Goal: Task Accomplishment & Management: Manage account settings

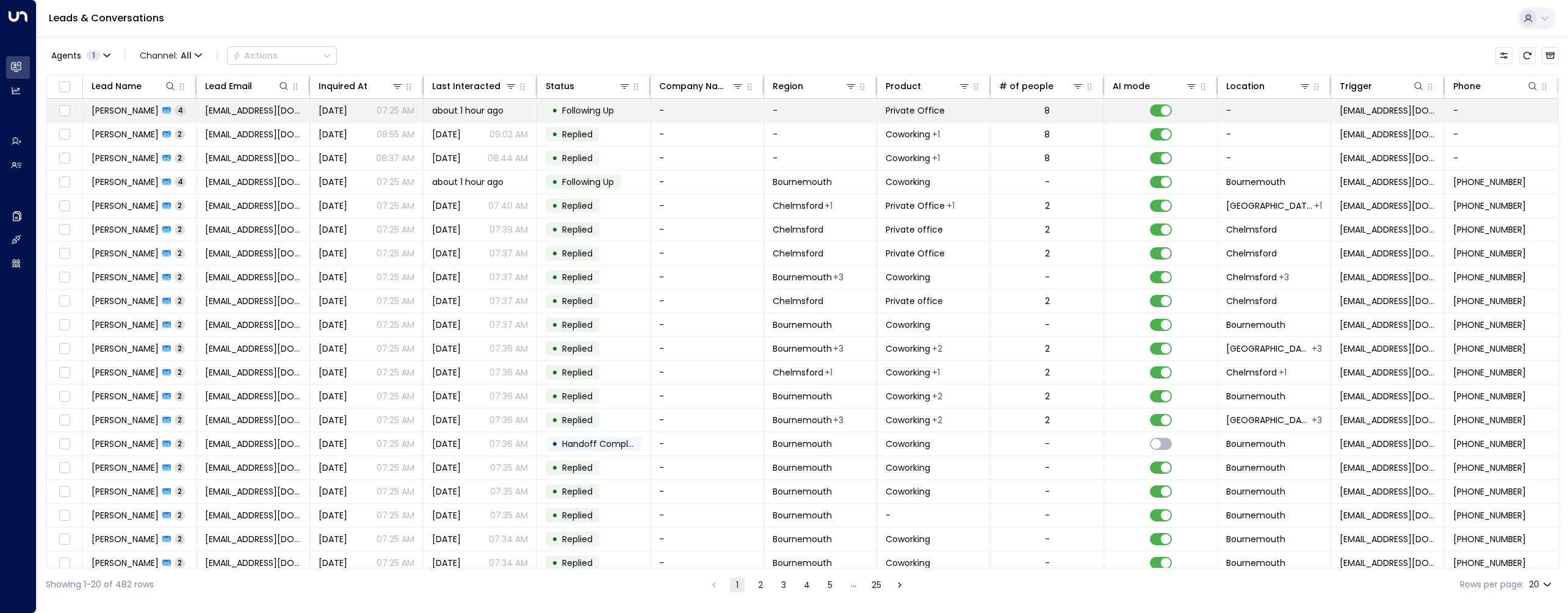
click at [217, 119] on td "[EMAIL_ADDRESS][DOMAIN_NAME]" at bounding box center [253, 110] width 113 height 23
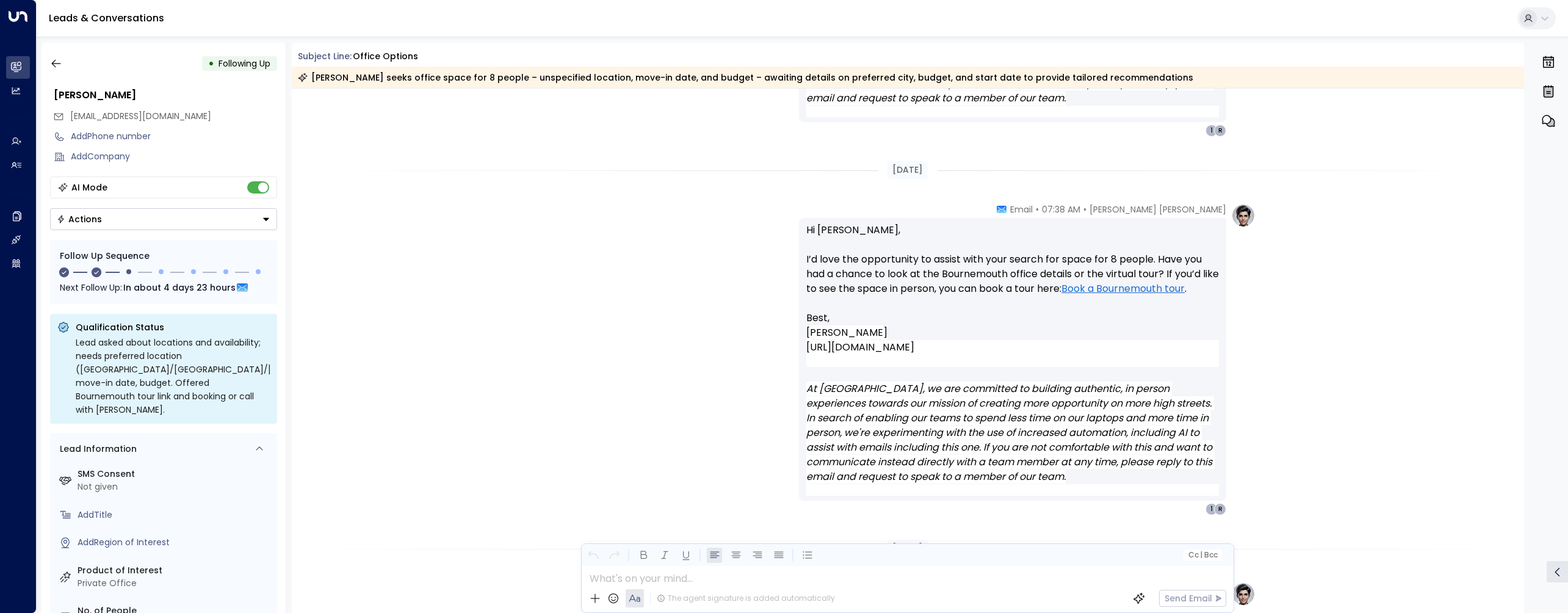
scroll to position [569, 0]
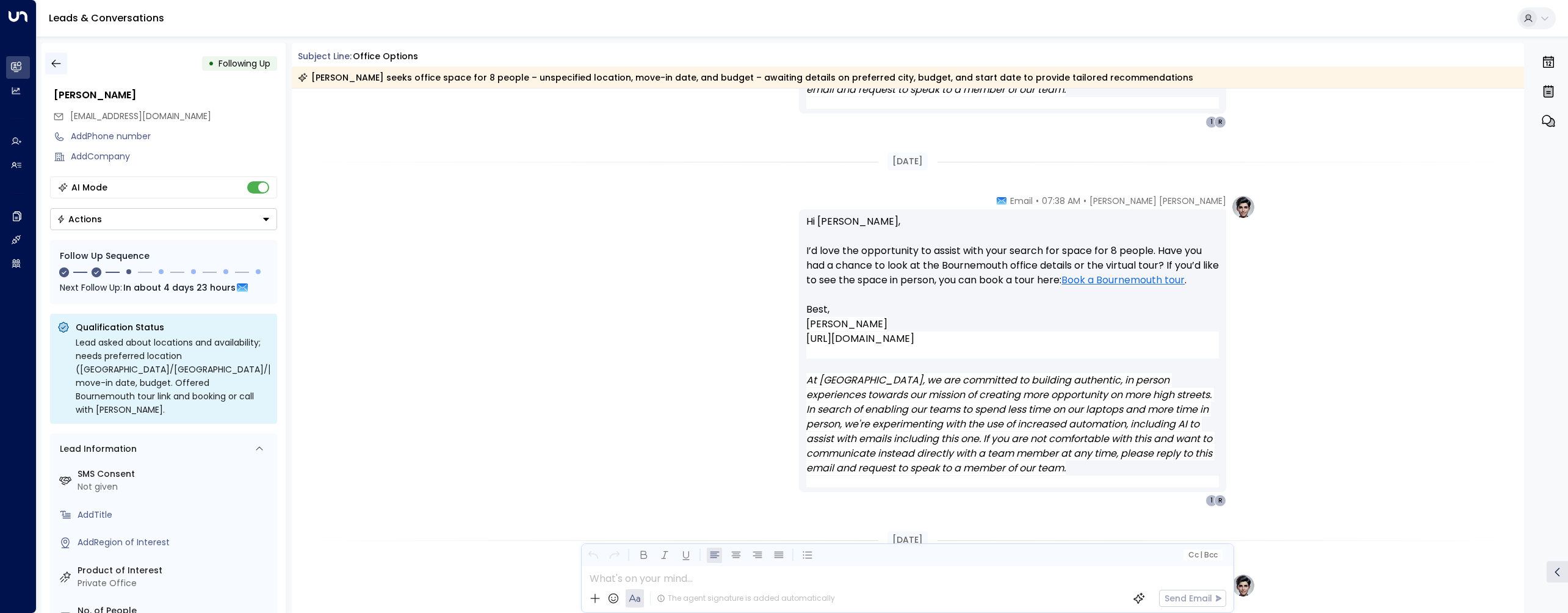
click at [66, 61] on button "button" at bounding box center [56, 63] width 22 height 22
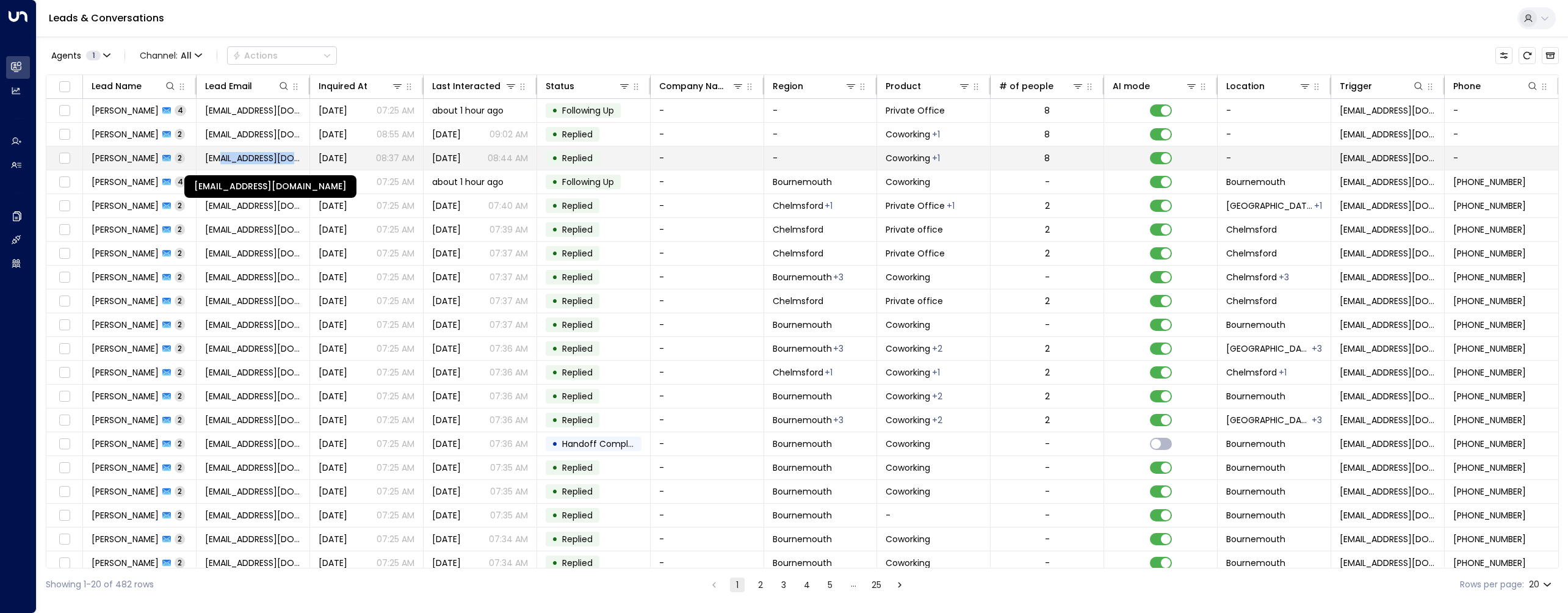
click at [220, 164] on td "rayan.habbab@gmail.com" at bounding box center [253, 158] width 113 height 23
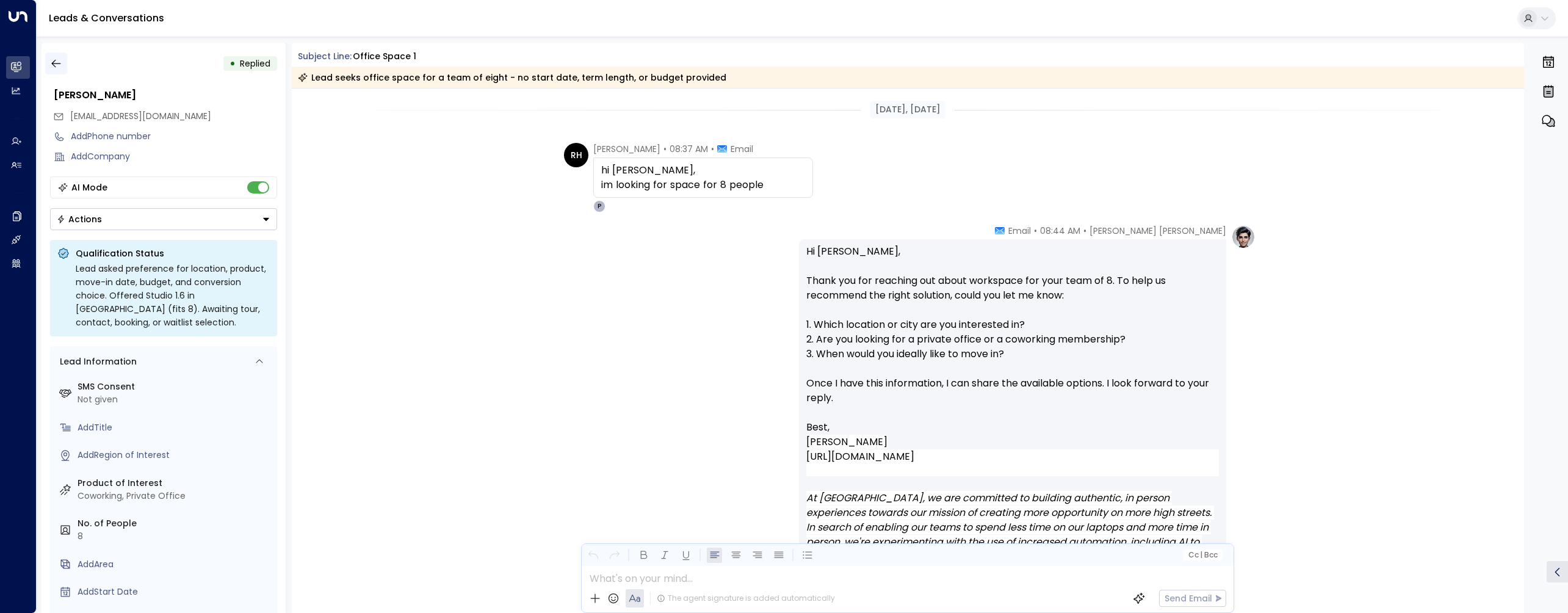
click at [55, 65] on icon "button" at bounding box center [56, 64] width 12 height 12
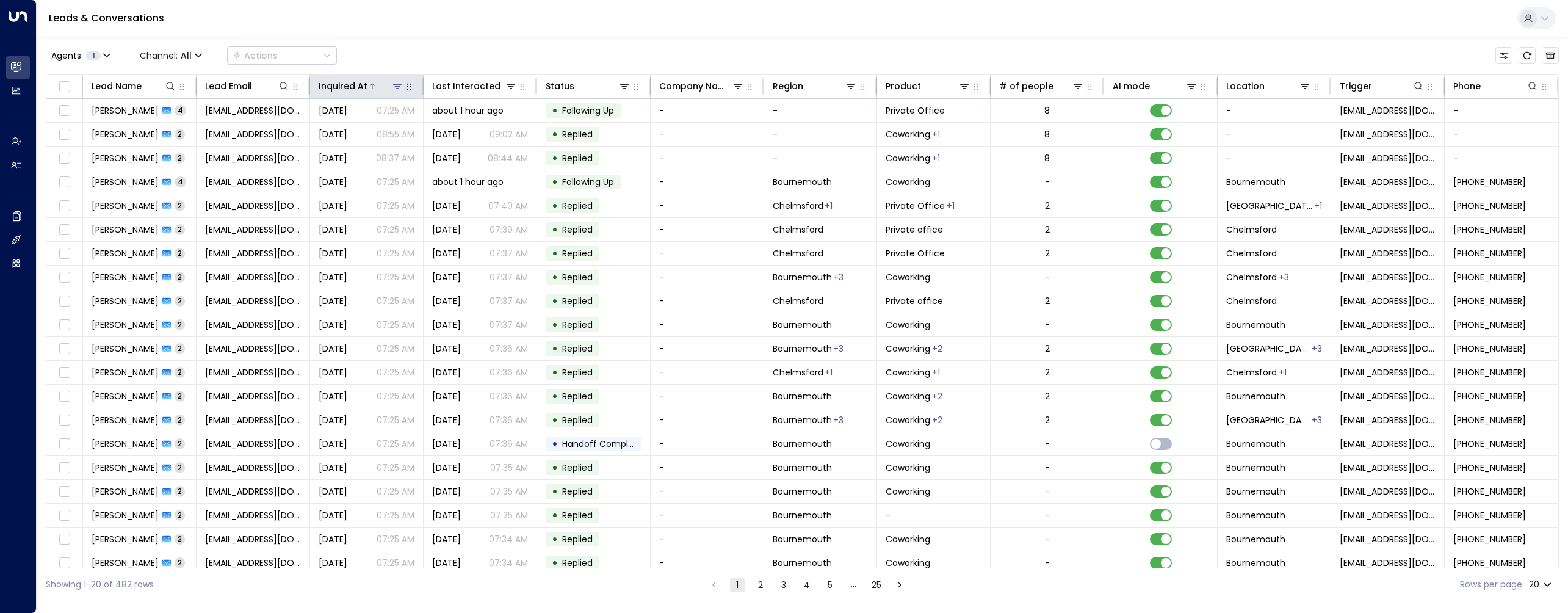
click at [357, 85] on div "Inquired At" at bounding box center [343, 86] width 49 height 15
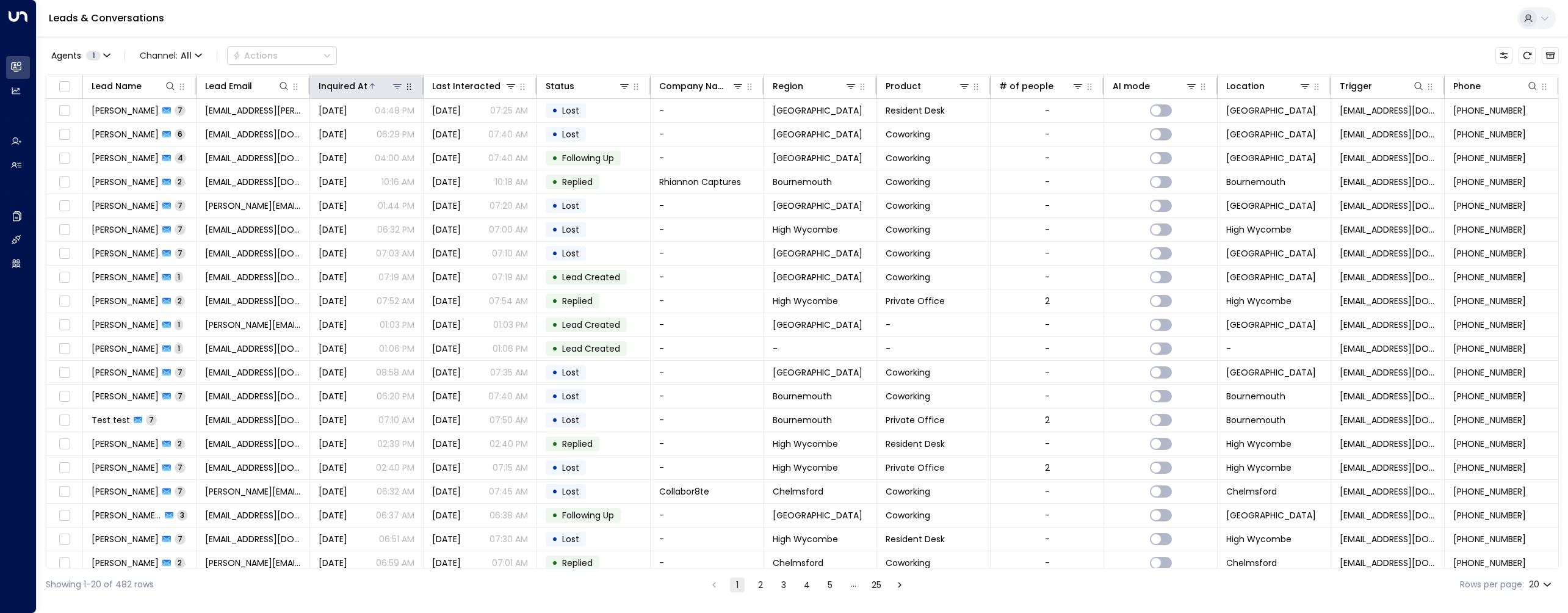
click at [345, 91] on div "Inquired At" at bounding box center [343, 86] width 49 height 15
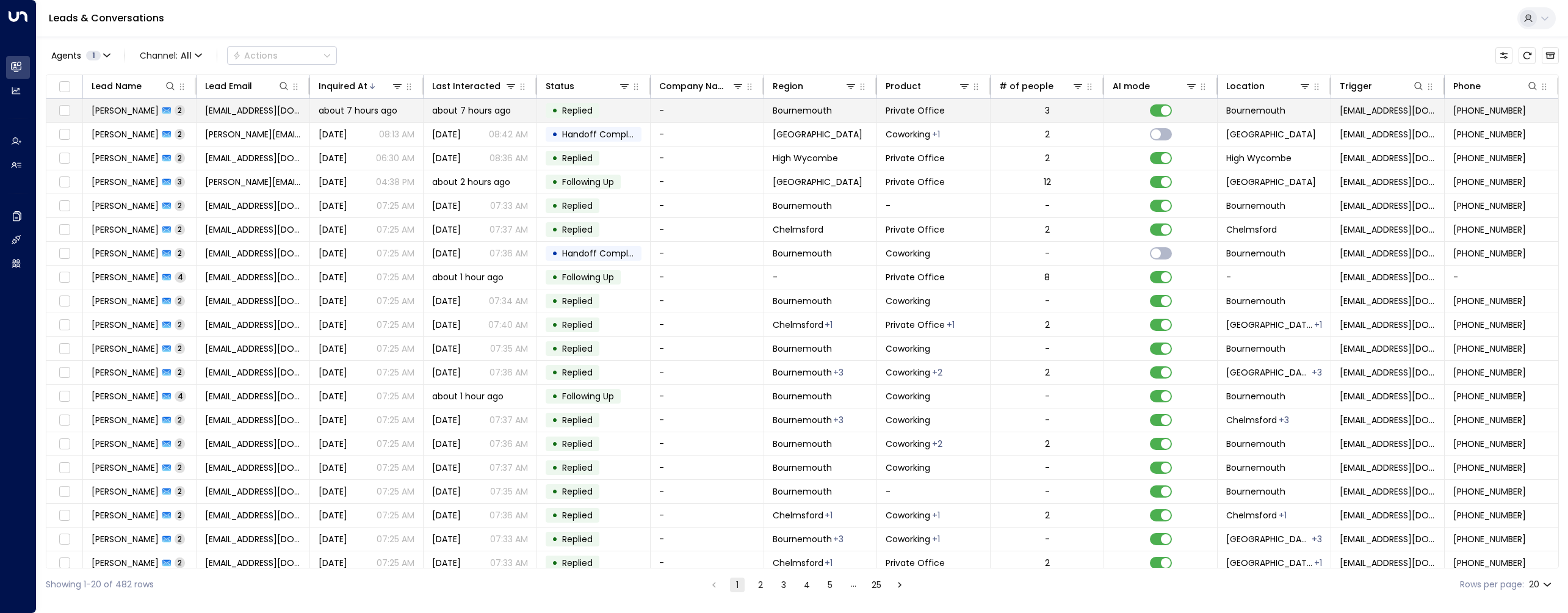
click at [349, 111] on span "about 7 hours ago" at bounding box center [357, 111] width 78 height 12
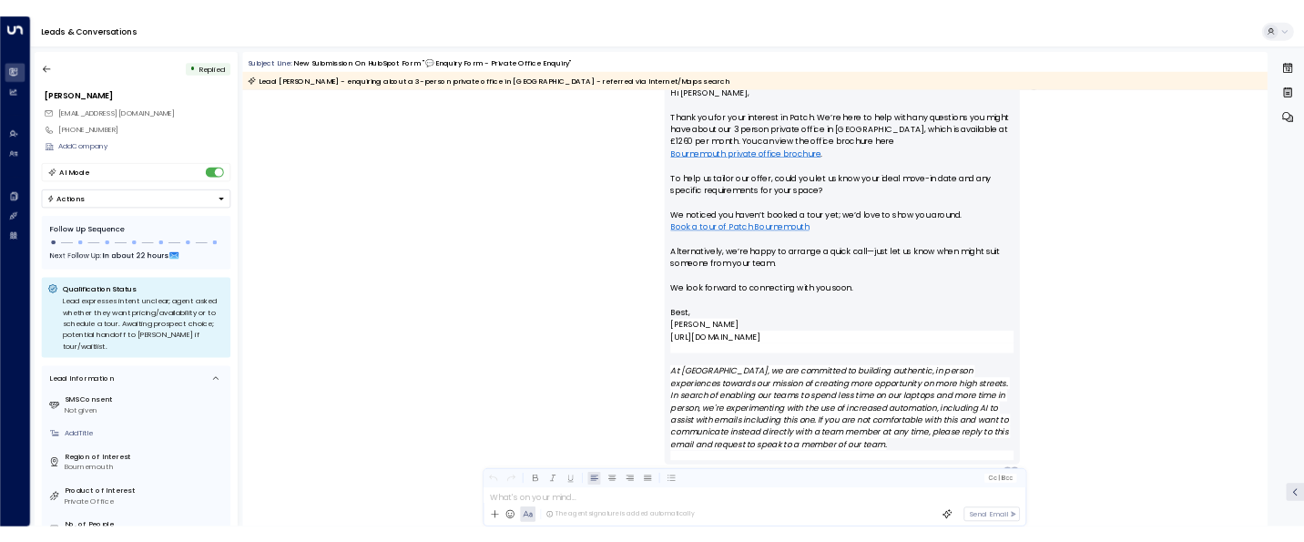
scroll to position [1496, 0]
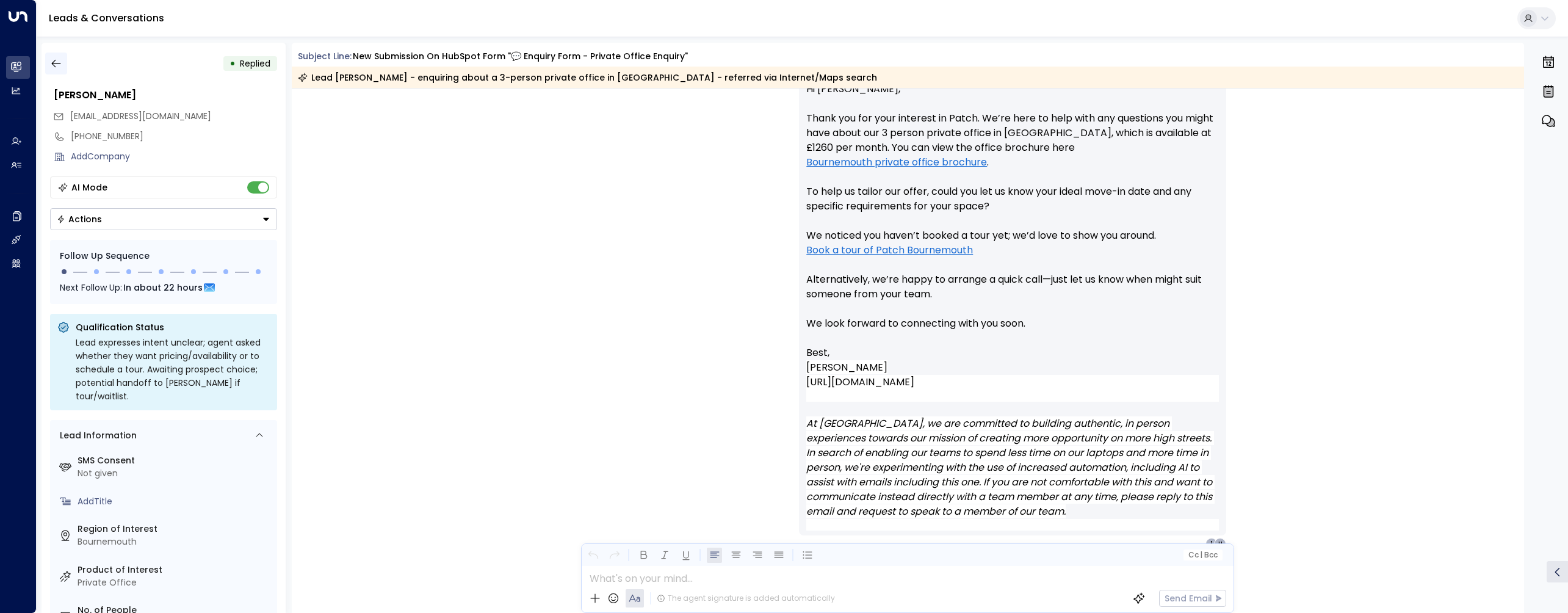
click at [56, 66] on icon "button" at bounding box center [56, 64] width 12 height 12
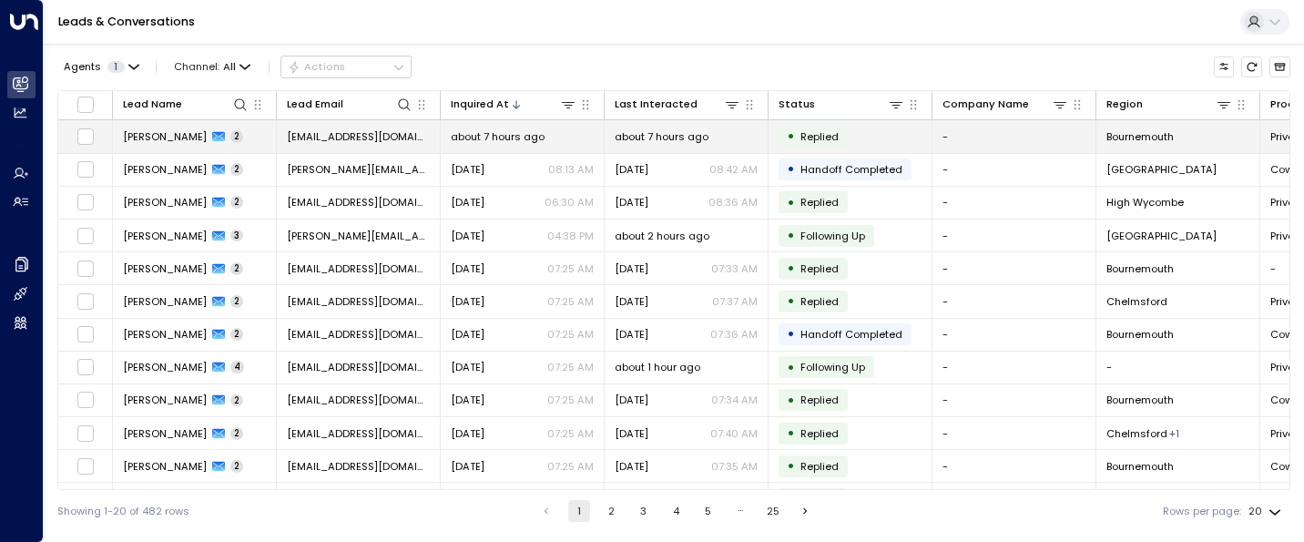
click at [179, 137] on div "Peter Davis 2" at bounding box center [183, 136] width 120 height 15
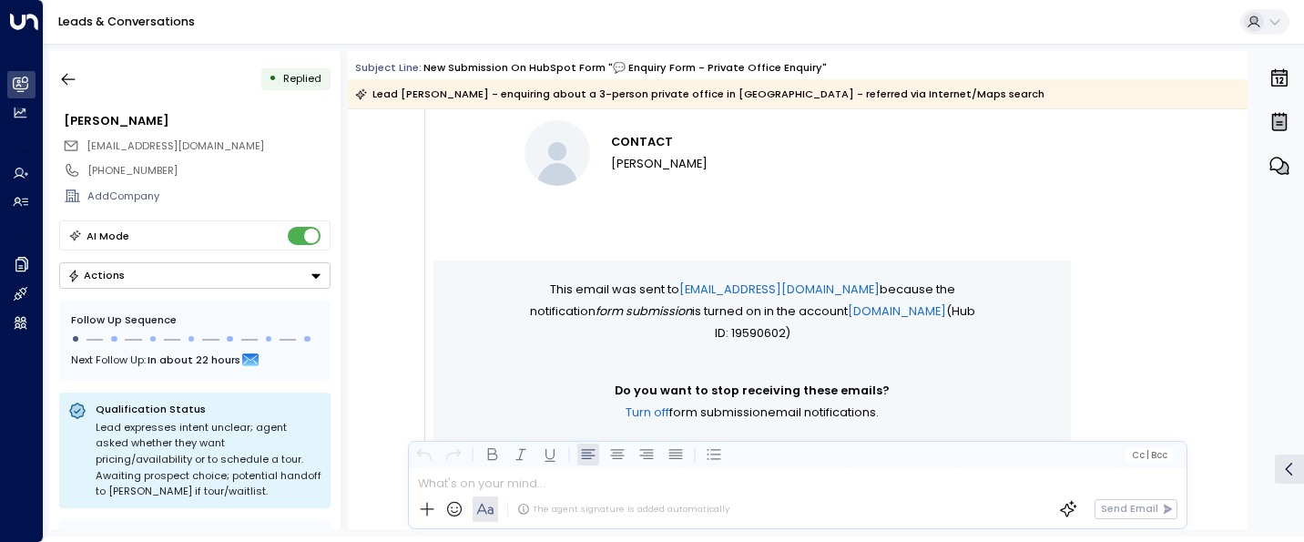
scroll to position [756, 0]
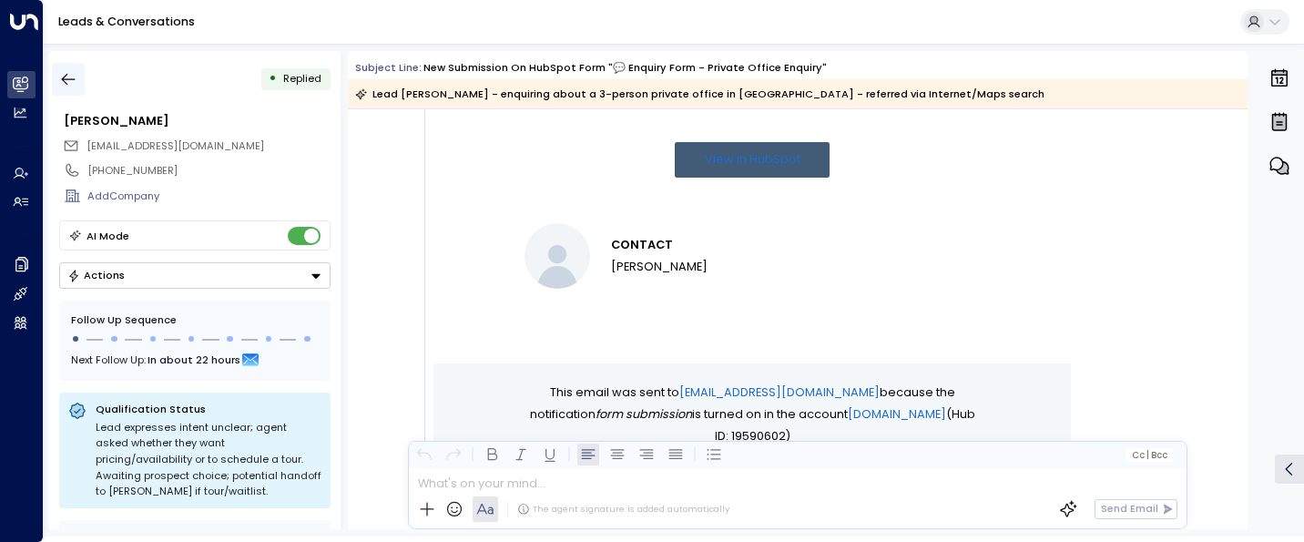
click at [59, 76] on icon "button" at bounding box center [68, 79] width 18 height 18
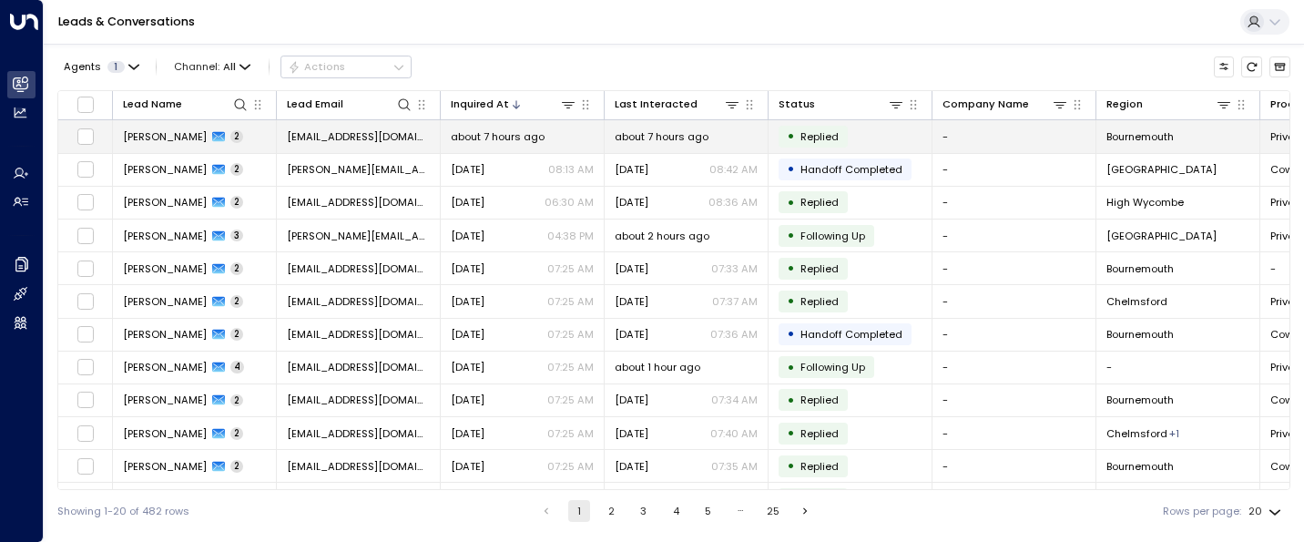
click at [162, 127] on td "Peter Davis 2" at bounding box center [195, 136] width 164 height 32
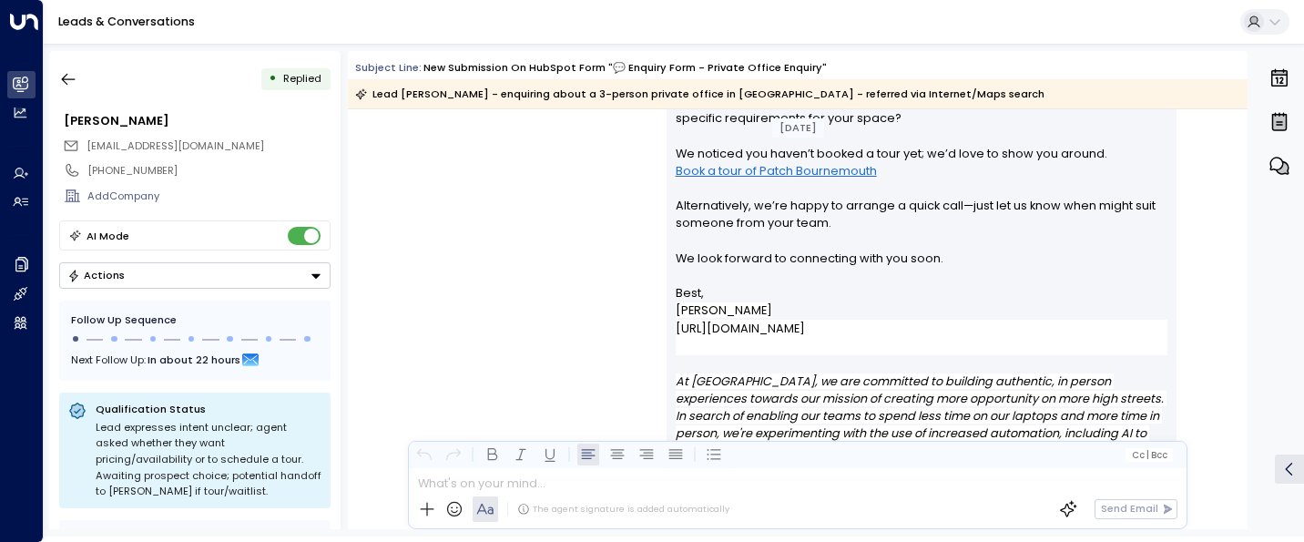
scroll to position [1503, 0]
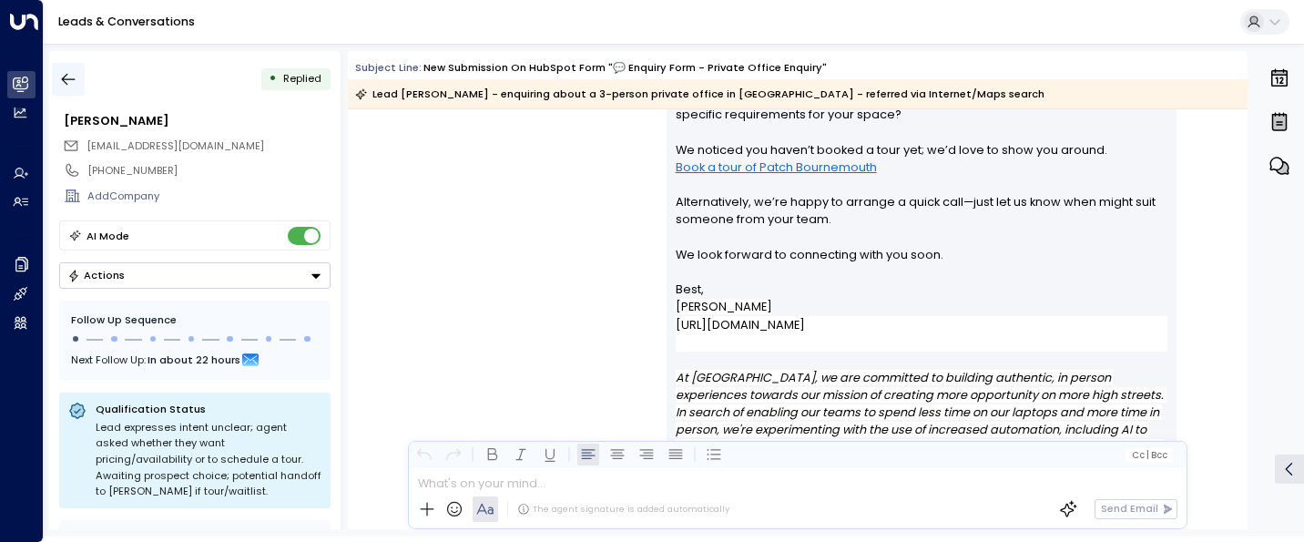
click at [66, 73] on icon "button" at bounding box center [68, 79] width 18 height 18
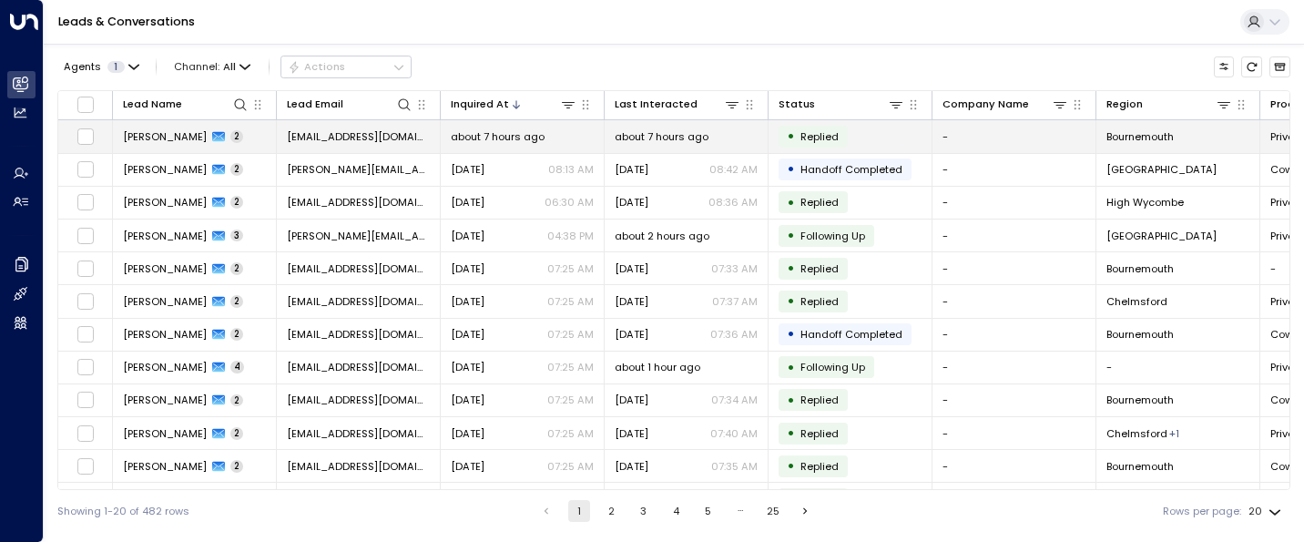
click at [164, 137] on span "Peter Davis" at bounding box center [165, 136] width 84 height 15
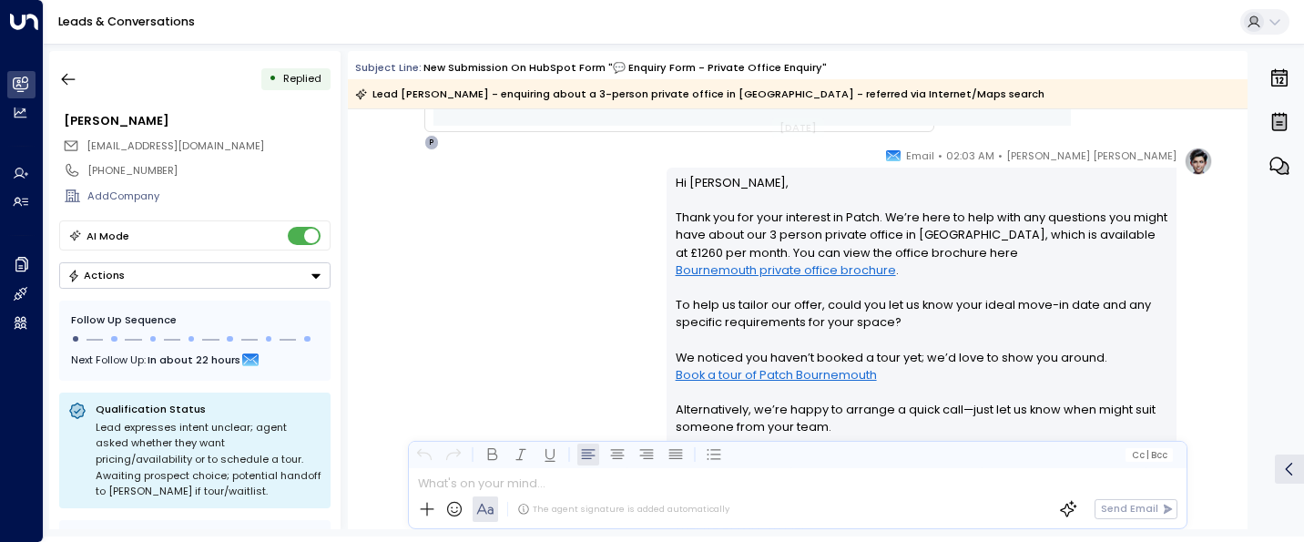
scroll to position [1295, 0]
click at [71, 73] on icon "button" at bounding box center [68, 79] width 18 height 18
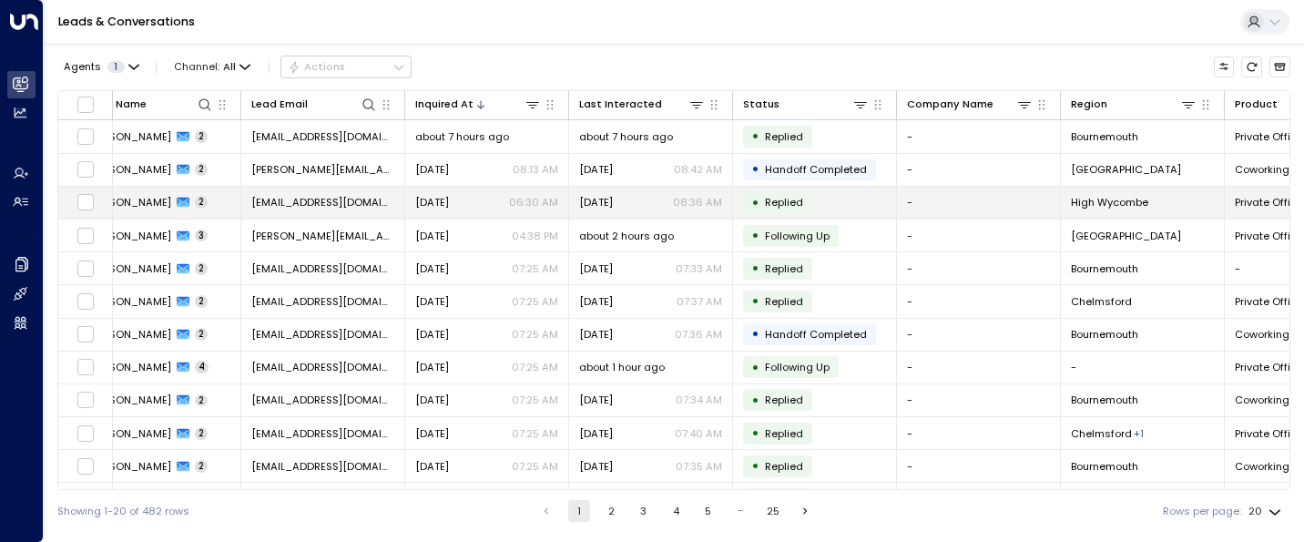
scroll to position [0, 44]
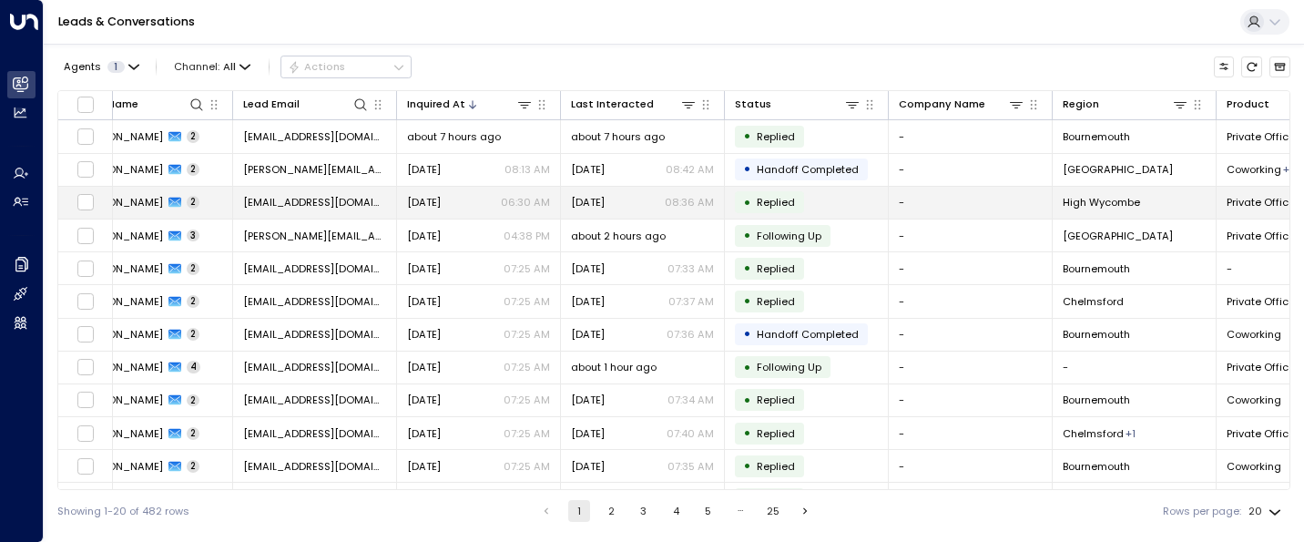
click at [145, 195] on span "Michael Thorpe" at bounding box center [121, 202] width 84 height 15
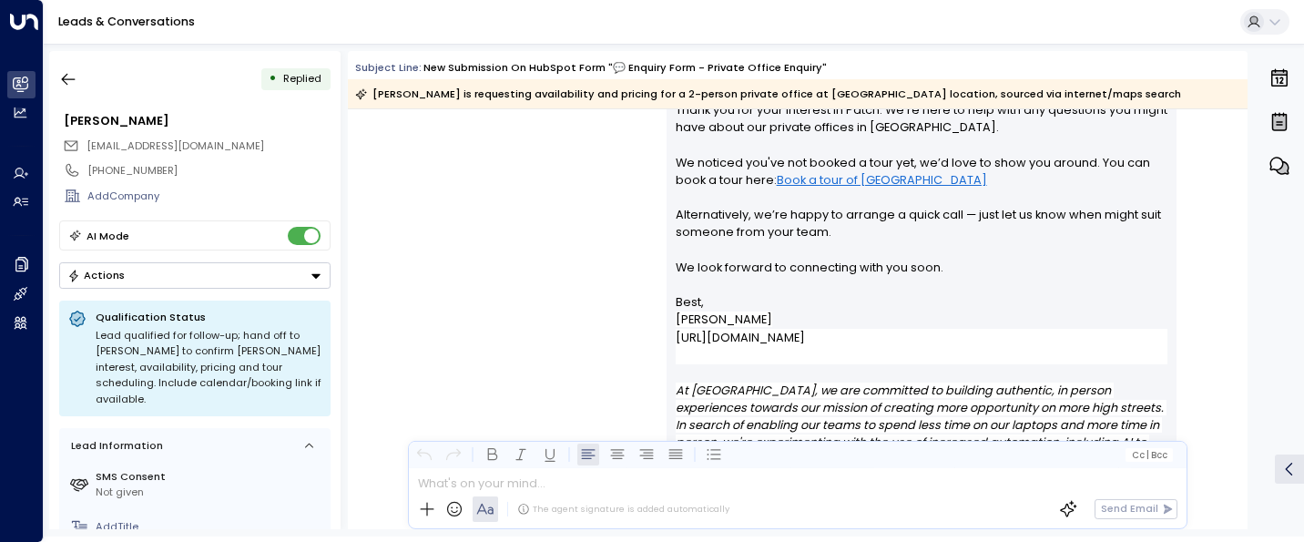
scroll to position [1325, 0]
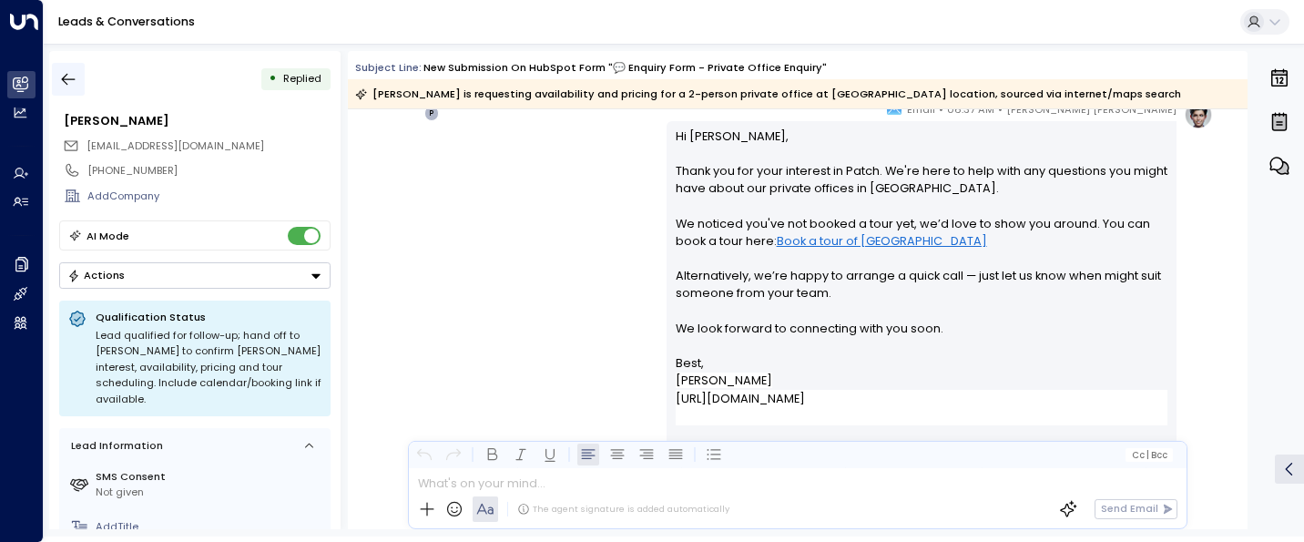
click at [71, 76] on icon "button" at bounding box center [68, 79] width 18 height 18
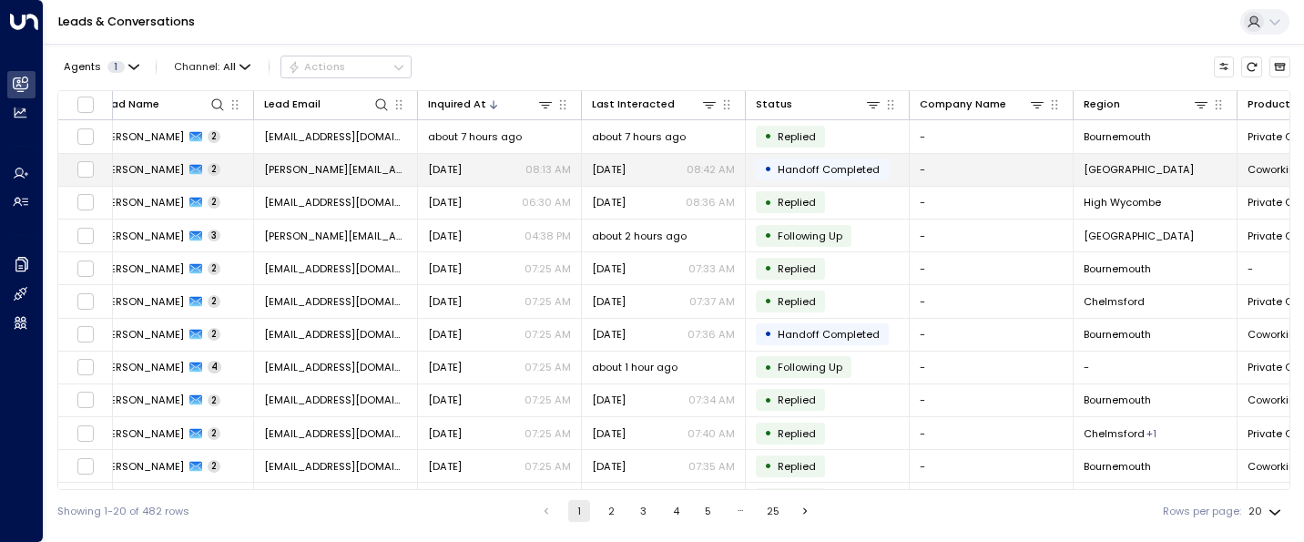
scroll to position [0, 29]
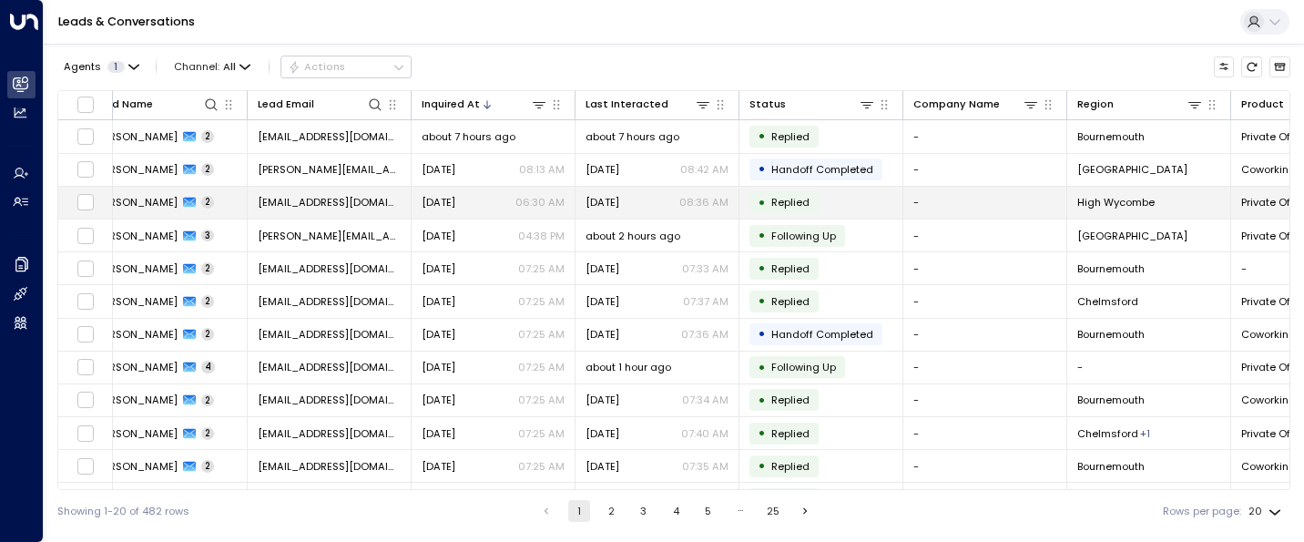
click at [146, 205] on span "Michael Thorpe" at bounding box center [136, 202] width 84 height 15
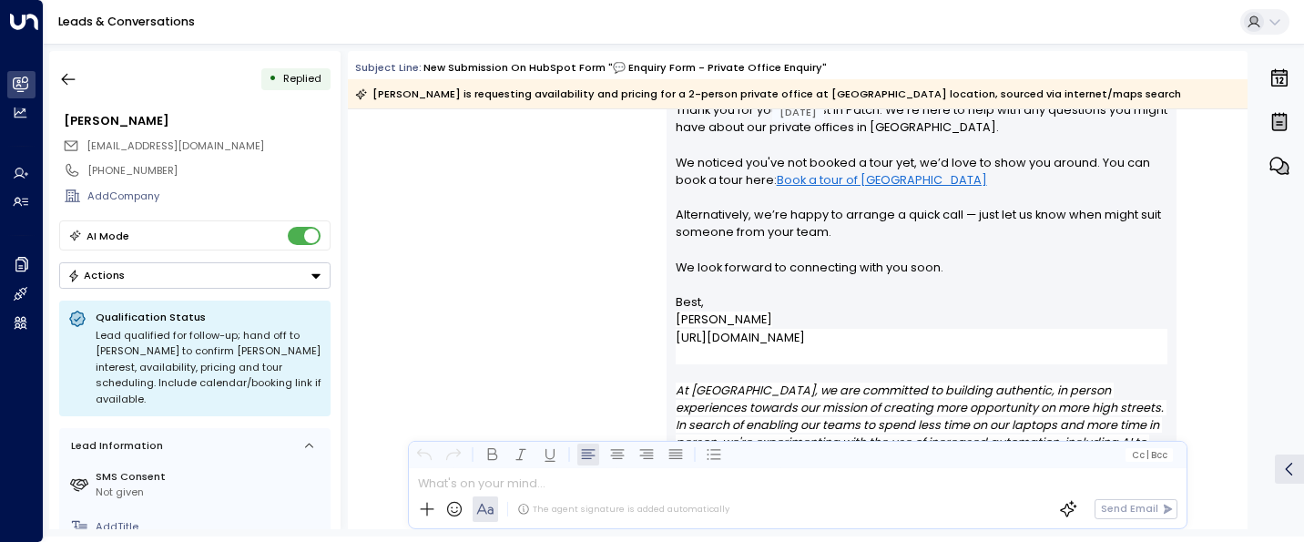
scroll to position [1325, 0]
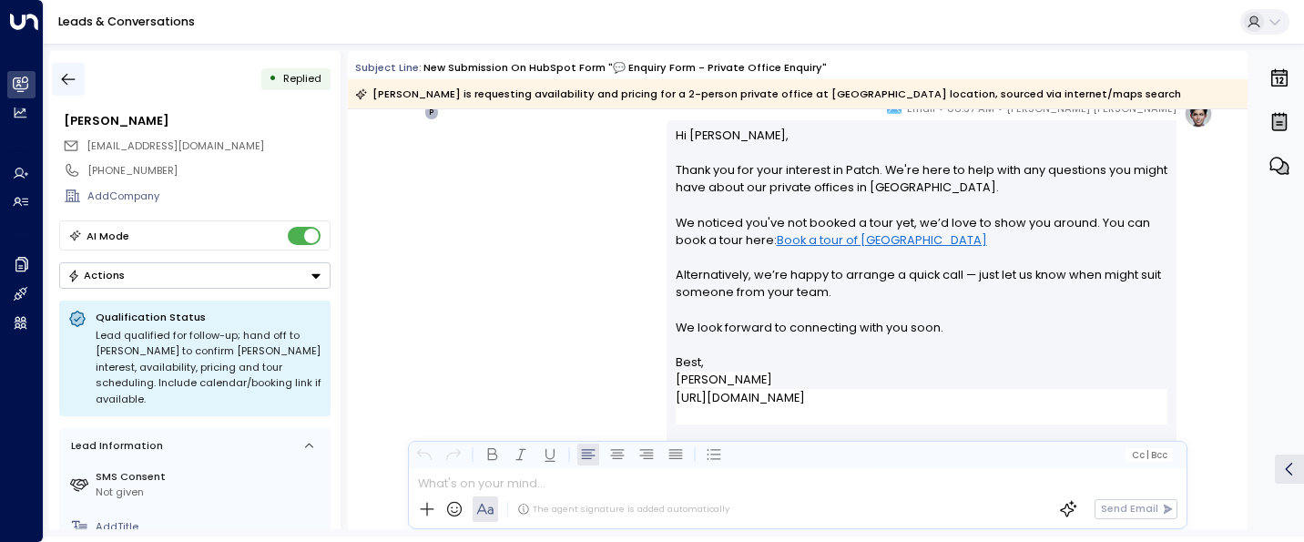
click at [66, 77] on icon "button" at bounding box center [68, 79] width 18 height 18
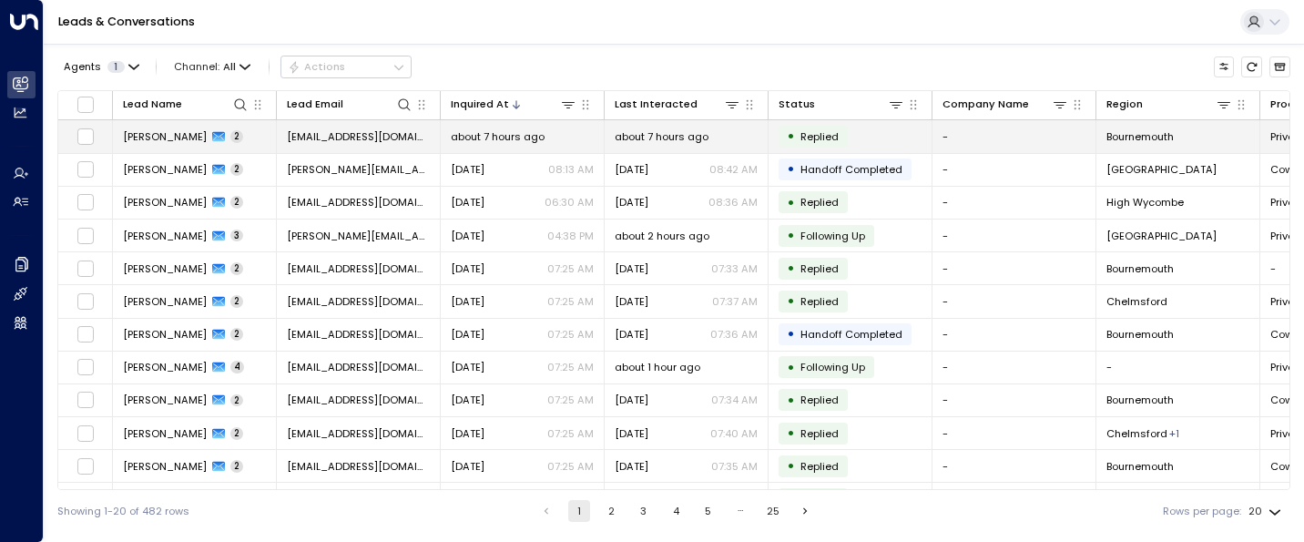
click at [146, 137] on span "Peter Davis" at bounding box center [165, 136] width 84 height 15
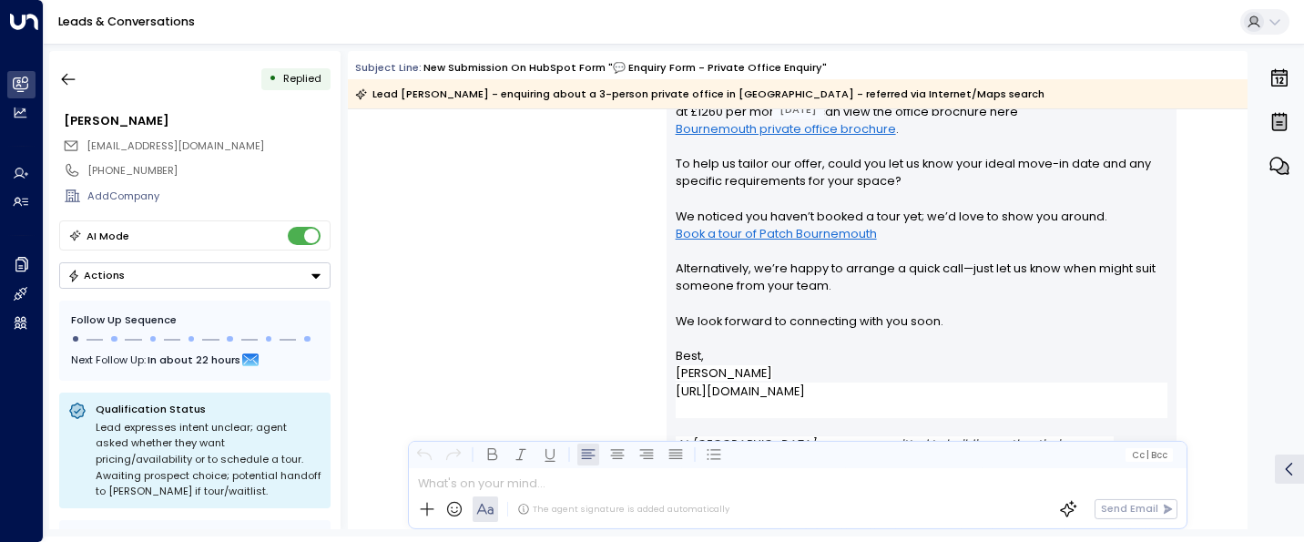
scroll to position [1415, 0]
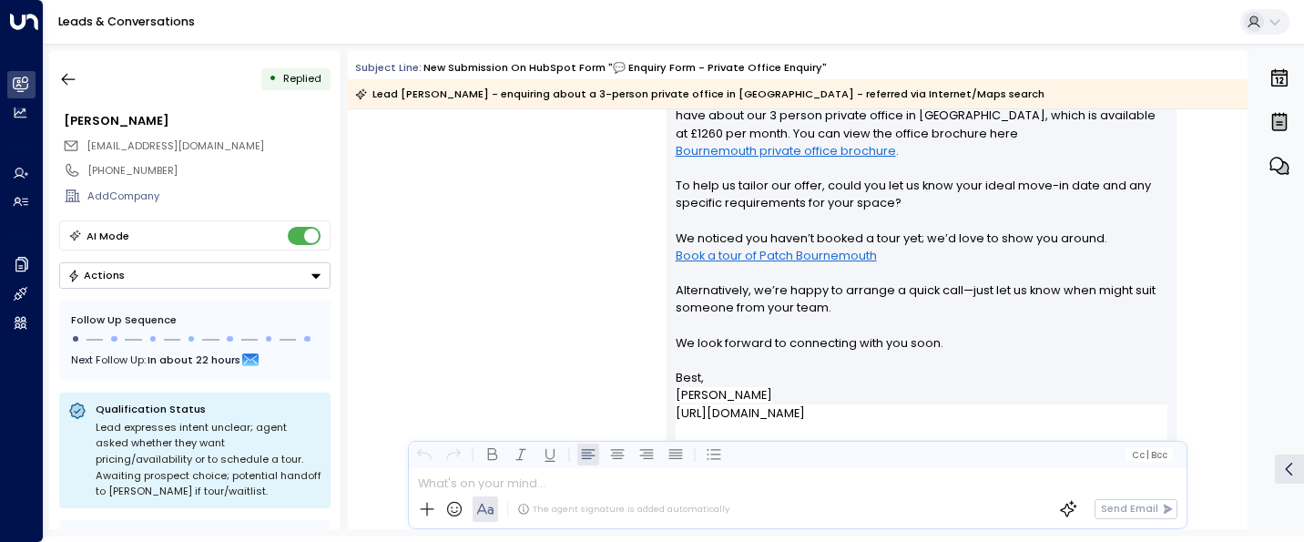
click at [789, 153] on link "Bournemouth private office brochure" at bounding box center [785, 150] width 220 height 17
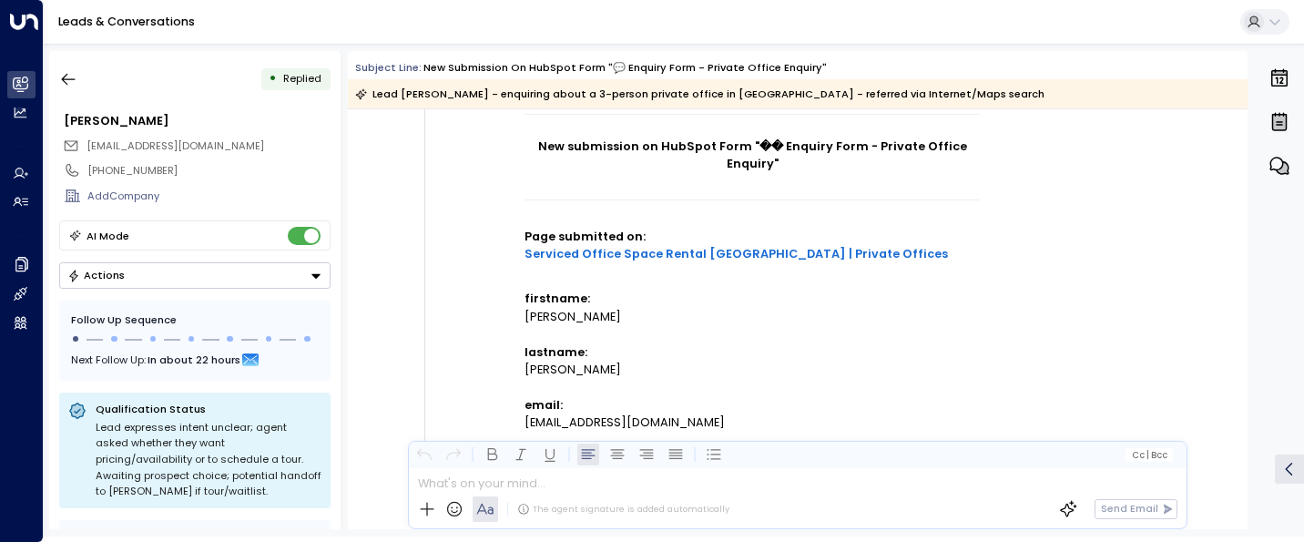
scroll to position [207, 0]
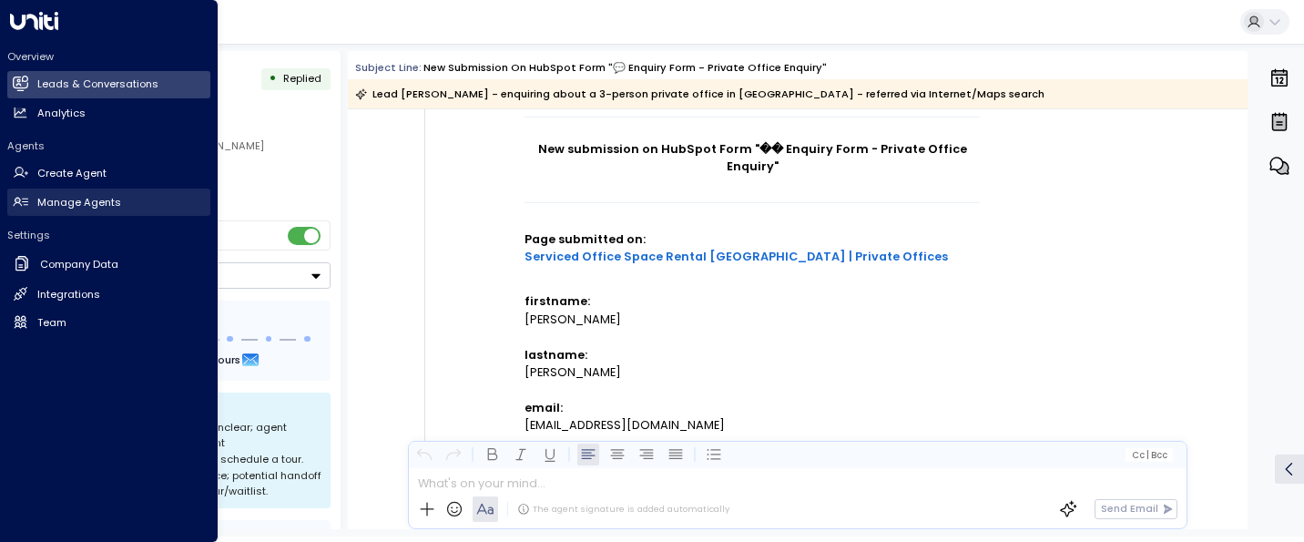
click at [72, 198] on h2 "Manage Agents" at bounding box center [79, 202] width 84 height 15
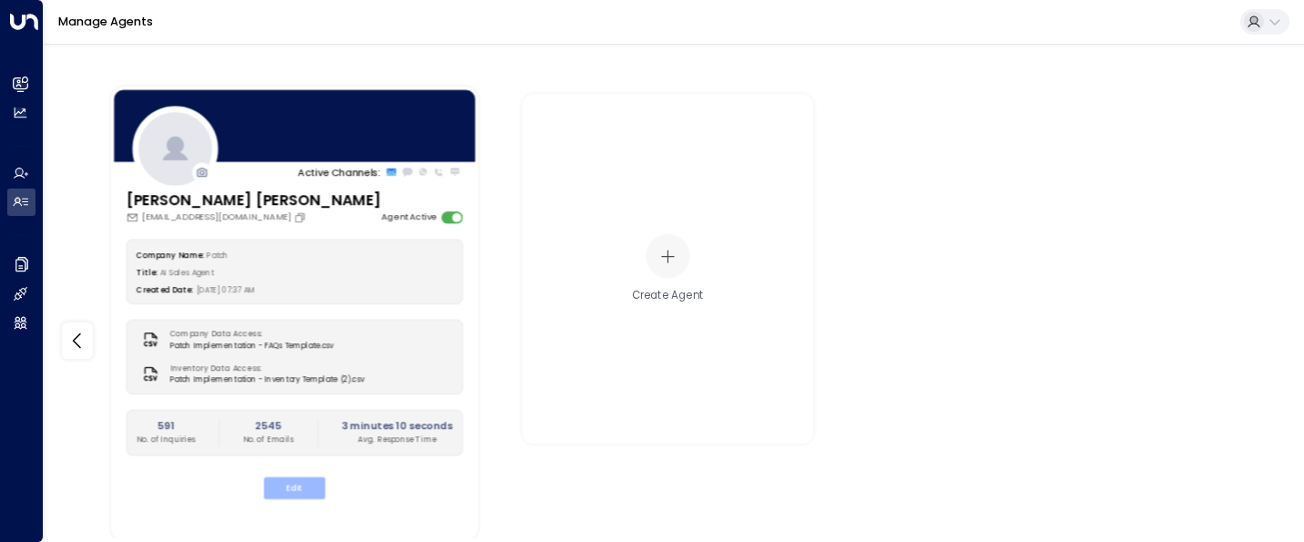
click at [289, 490] on button "Edit" at bounding box center [294, 488] width 61 height 22
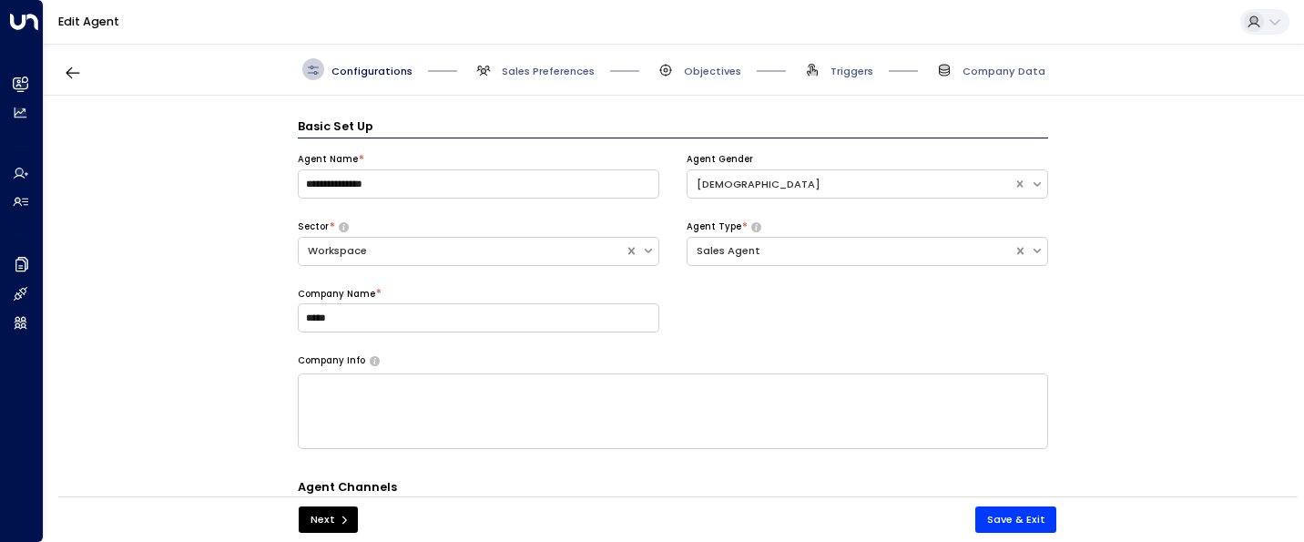
scroll to position [22, 0]
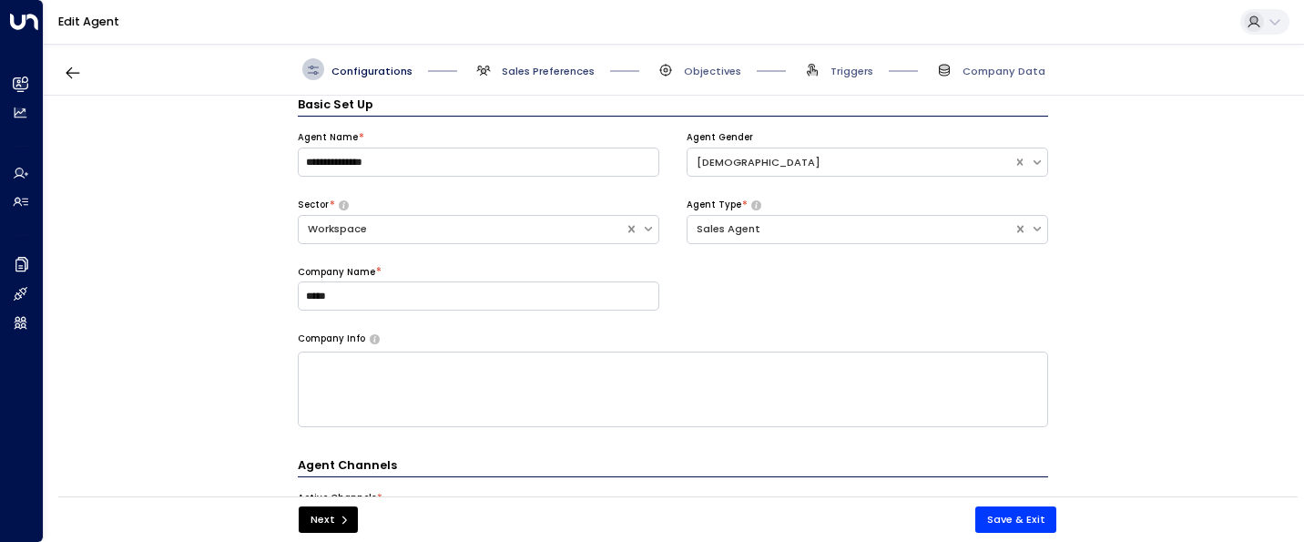
click at [551, 77] on span "Sales Preferences" at bounding box center [548, 71] width 93 height 15
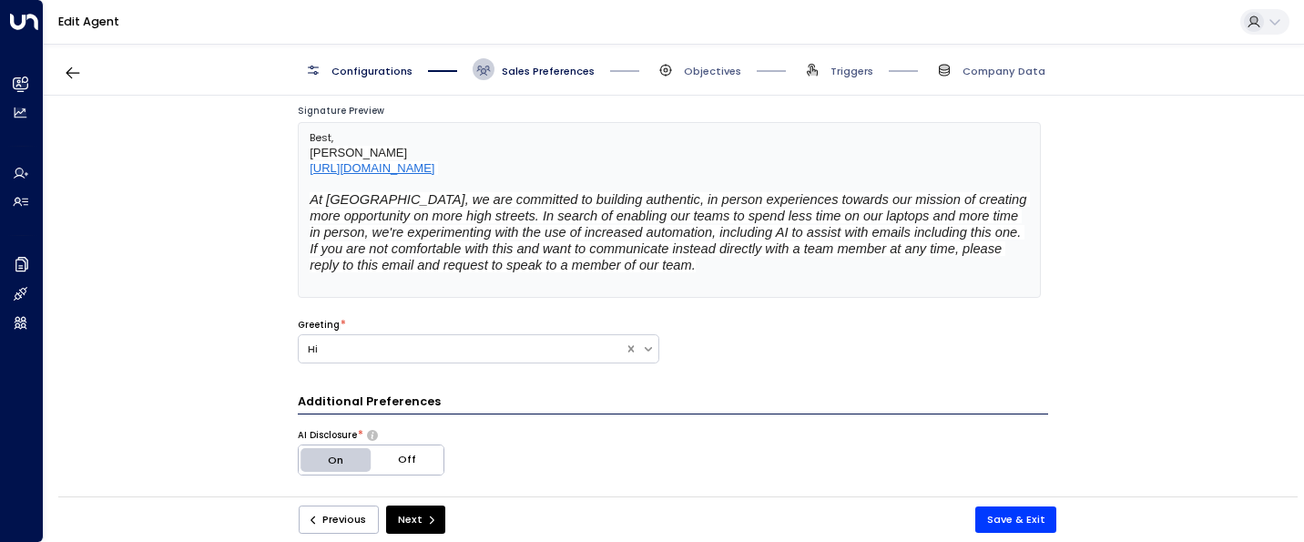
scroll to position [373, 0]
